Goal: Task Accomplishment & Management: Manage account settings

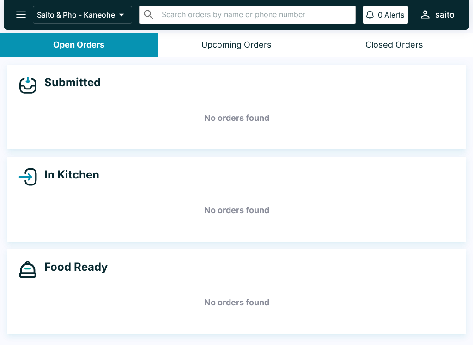
scroll to position [1, 0]
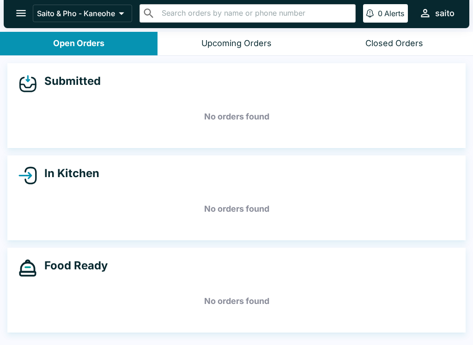
click at [23, 12] on icon "open drawer" at bounding box center [21, 13] width 12 height 12
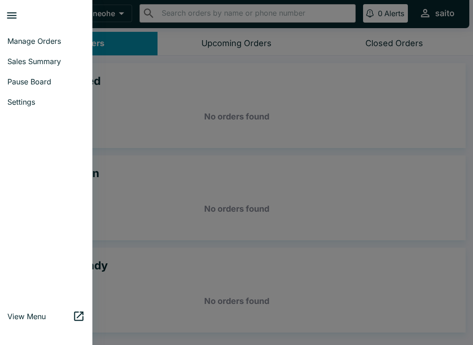
click at [28, 57] on span "Sales Summary" at bounding box center [46, 61] width 78 height 9
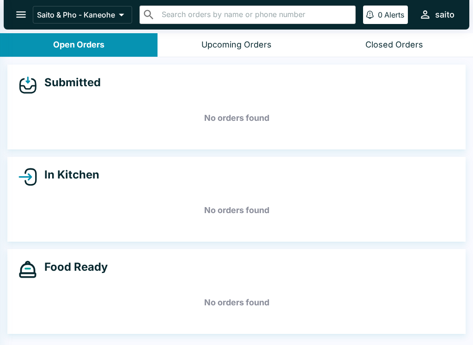
select select "03:00"
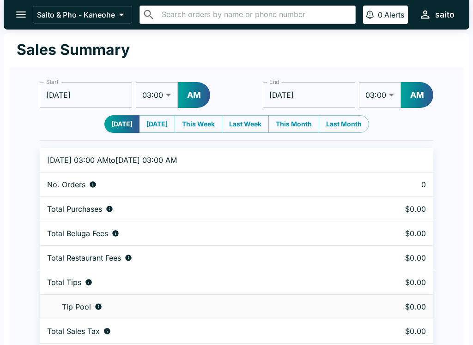
click at [159, 124] on button "[DATE]" at bounding box center [157, 124] width 36 height 18
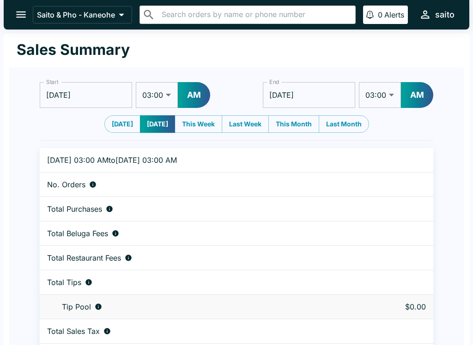
type input "[DATE]"
click at [20, 14] on icon "open drawer" at bounding box center [21, 14] width 12 height 12
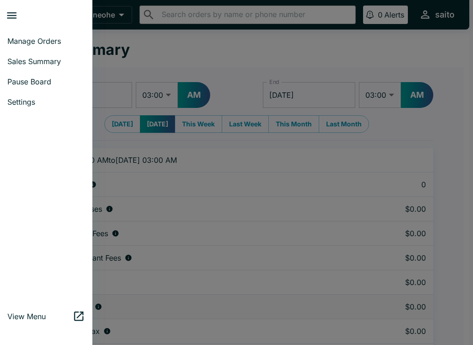
click at [24, 41] on span "Manage Orders" at bounding box center [46, 40] width 78 height 9
